Goal: Information Seeking & Learning: Learn about a topic

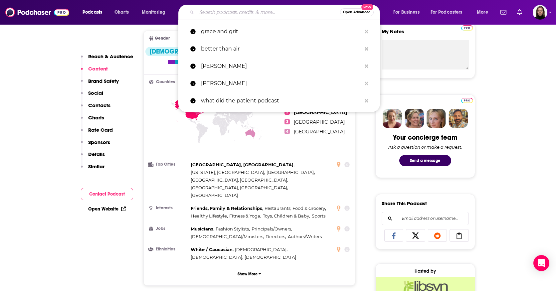
click at [218, 8] on input "Search podcasts, credits, & more..." at bounding box center [269, 12] width 144 height 11
click at [218, 32] on p "grace and grit" at bounding box center [281, 31] width 160 height 17
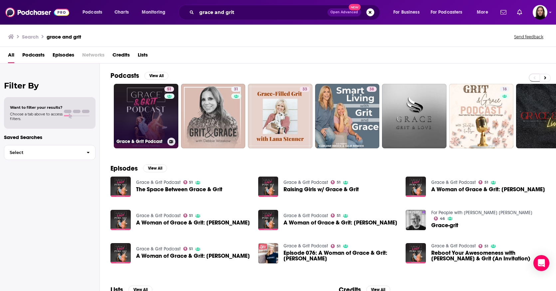
click at [152, 114] on link "51 Grace & Grit Podcast" at bounding box center [146, 116] width 65 height 65
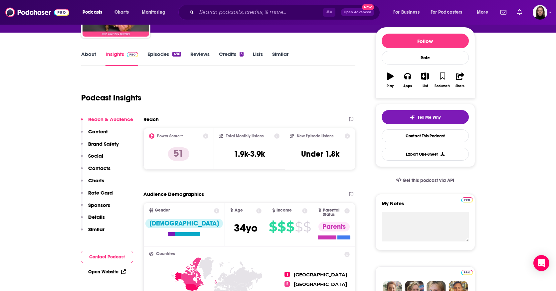
scroll to position [77, 0]
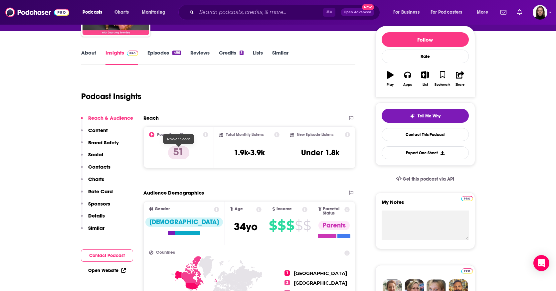
click at [180, 156] on p "51" at bounding box center [178, 152] width 21 height 13
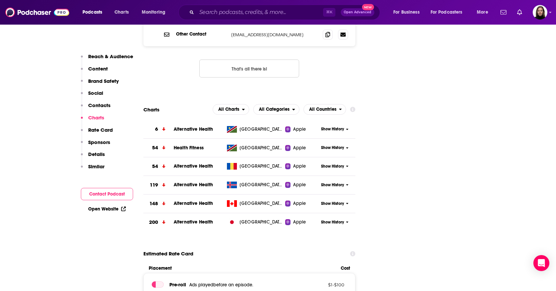
scroll to position [738, 0]
click at [348, 203] on icon at bounding box center [347, 203] width 2 height 1
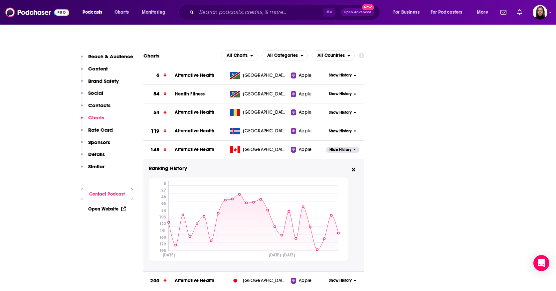
scroll to position [793, 0]
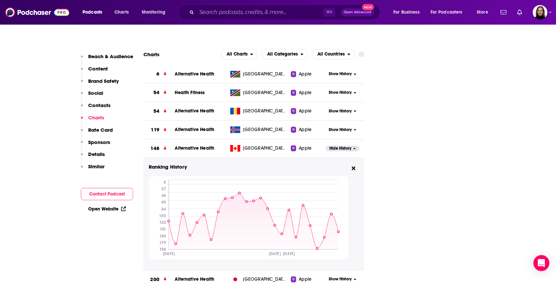
click at [355, 166] on icon at bounding box center [354, 168] width 4 height 5
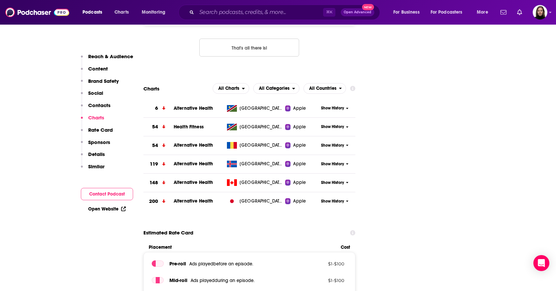
scroll to position [759, 0]
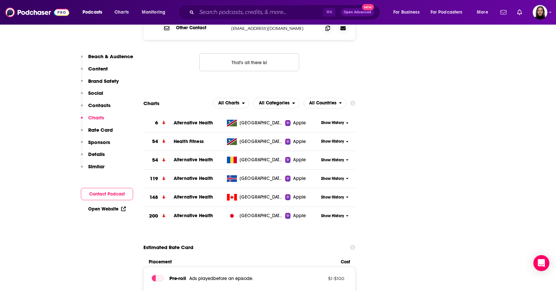
scroll to position [733, 0]
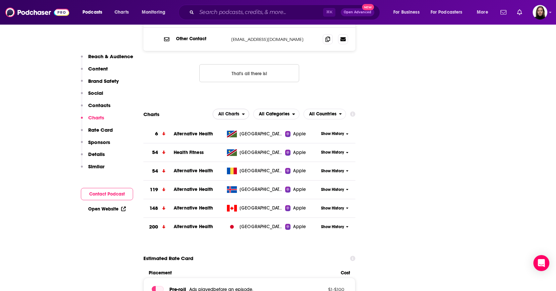
click at [243, 109] on button "All Charts" at bounding box center [231, 114] width 37 height 11
click at [236, 133] on span "Apple Charts" at bounding box center [231, 135] width 28 height 4
click at [241, 109] on span "Apple Charts" at bounding box center [224, 114] width 36 height 11
click at [231, 141] on span "Spotify Charts" at bounding box center [226, 143] width 35 height 4
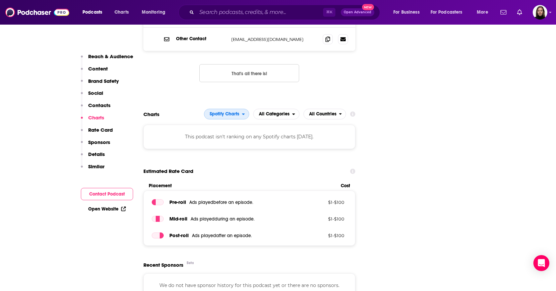
scroll to position [724, 0]
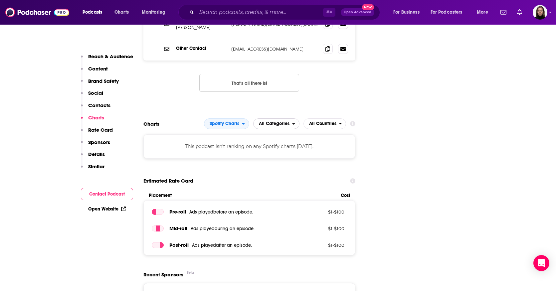
click at [281, 122] on span "All Categories" at bounding box center [274, 124] width 31 height 5
click at [284, 122] on span "All Categories" at bounding box center [274, 124] width 31 height 5
click at [322, 122] on span "All Countries" at bounding box center [322, 124] width 27 height 5
click at [327, 134] on span "All Countries" at bounding box center [325, 136] width 34 height 4
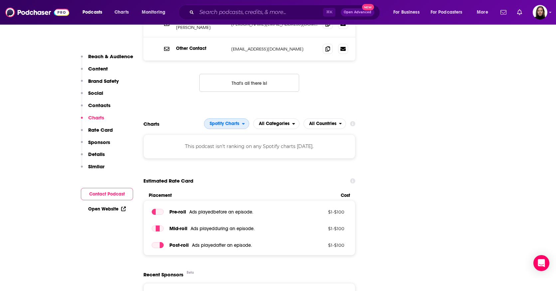
click at [243, 124] on icon "open menu" at bounding box center [243, 125] width 3 height 2
click at [224, 134] on span "All Charts" at bounding box center [226, 136] width 37 height 4
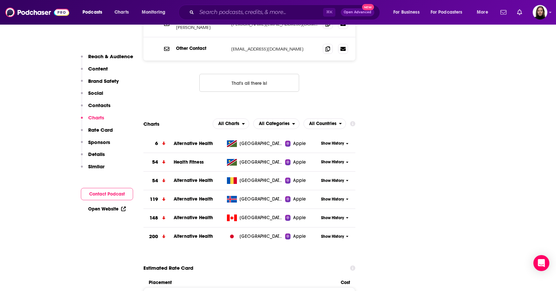
click at [108, 210] on link "Open Website" at bounding box center [107, 209] width 38 height 6
